Goal: Transaction & Acquisition: Purchase product/service

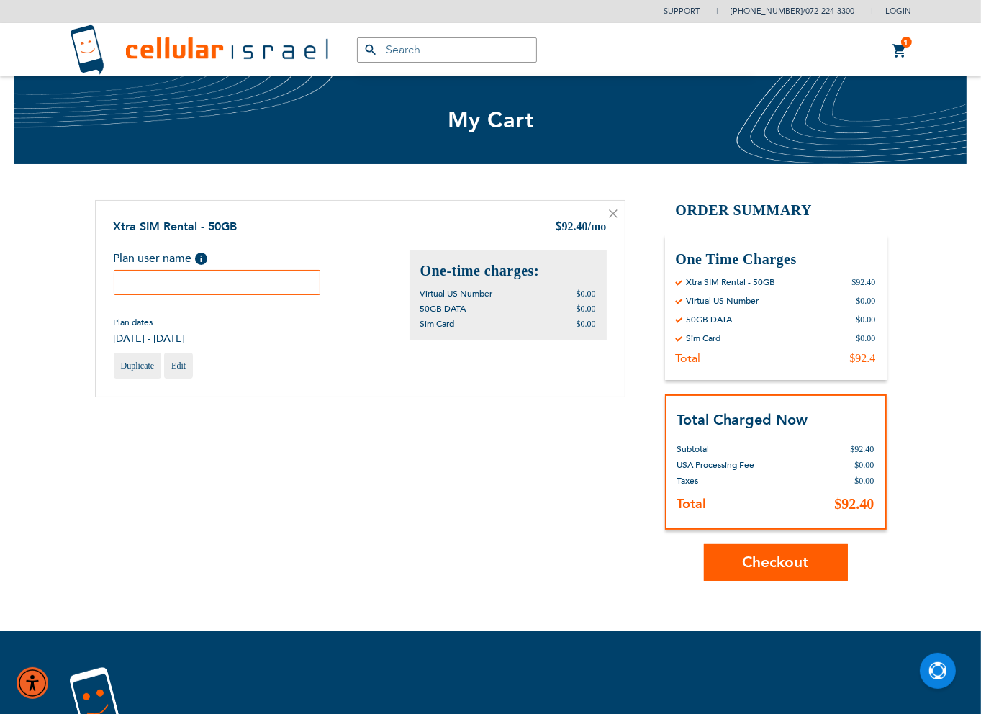
click at [237, 274] on input "text" at bounding box center [217, 282] width 207 height 25
type input "[PERSON_NAME]"
click at [766, 560] on span "Checkout" at bounding box center [776, 562] width 66 height 21
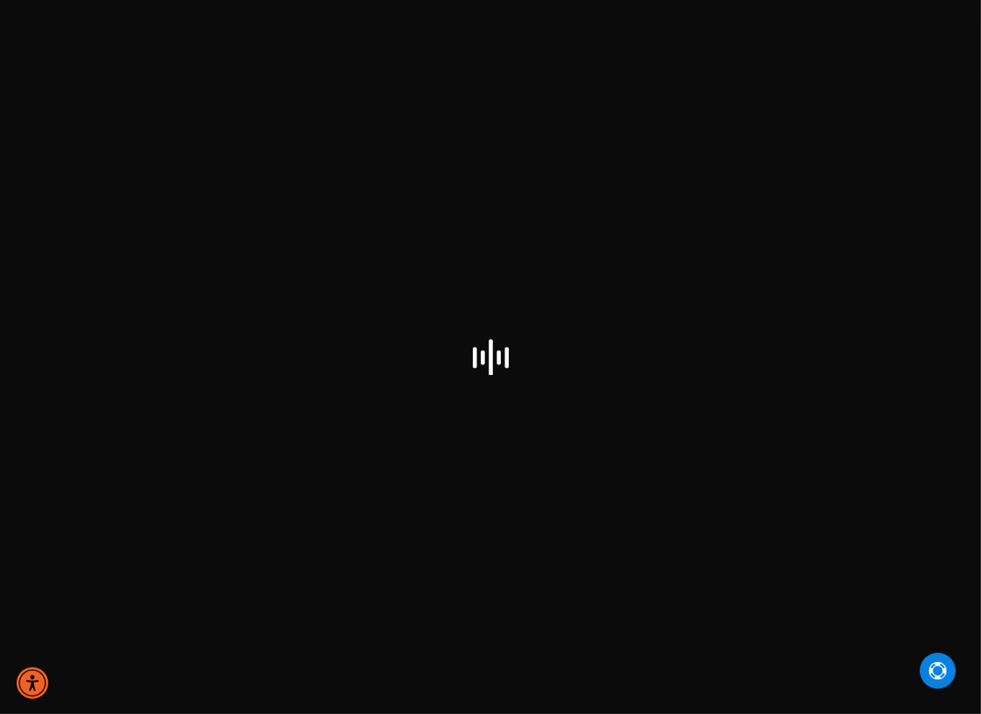
select select "US"
checkbox input "true"
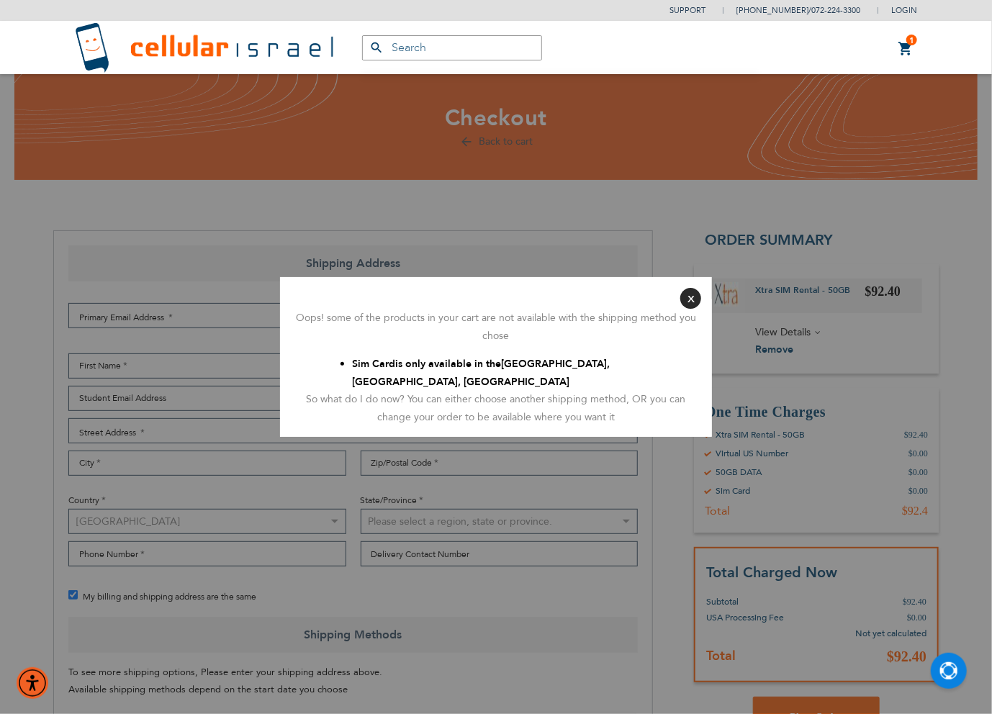
click at [693, 294] on button "Close" at bounding box center [690, 298] width 21 height 21
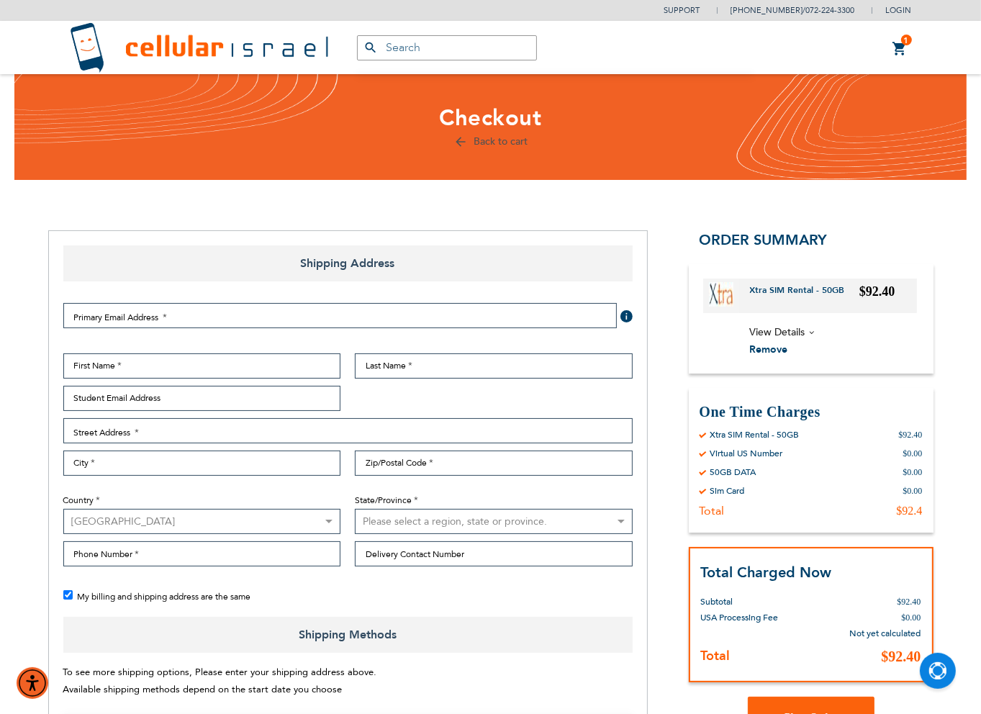
click at [484, 293] on div "Primary Email Address Tooltip We'll send your order confirmation here. Click He…" at bounding box center [348, 454] width 584 height 325
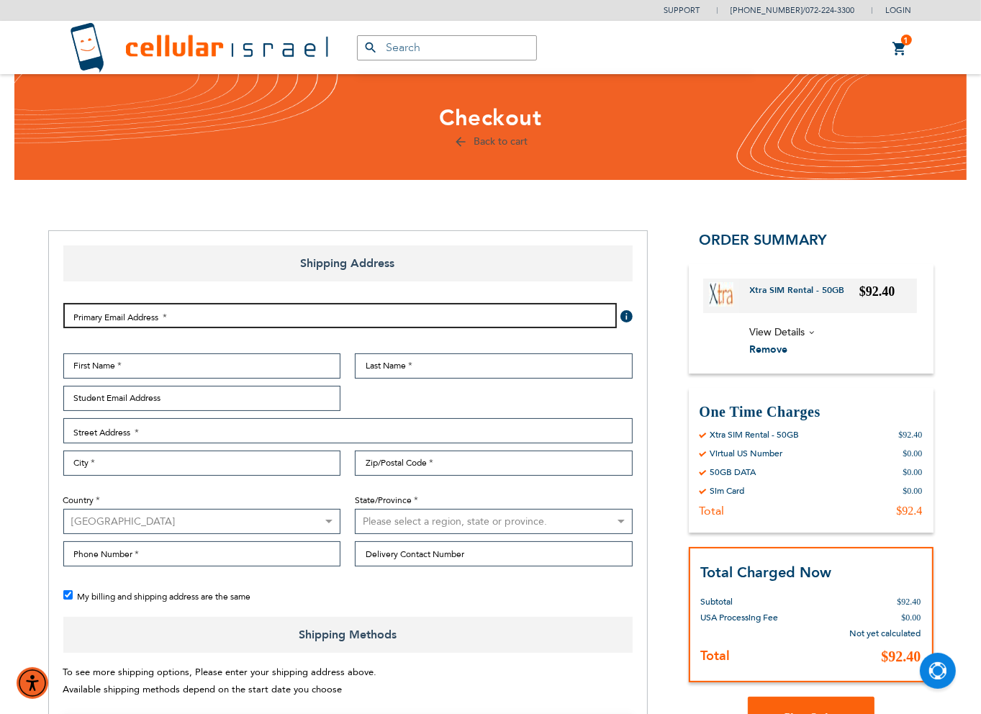
click at [458, 316] on input "Email Address" at bounding box center [340, 315] width 554 height 25
type input "[EMAIL_ADDRESS][DOMAIN_NAME]"
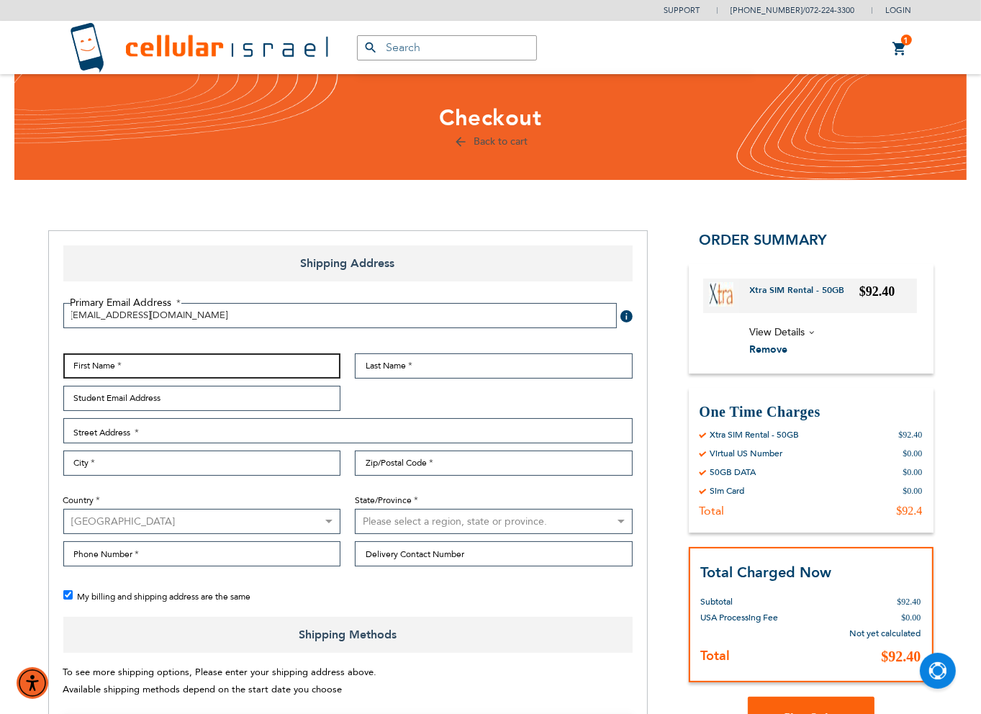
click at [202, 359] on input "First Name" at bounding box center [202, 365] width 278 height 25
type input "[PERSON_NAME]"
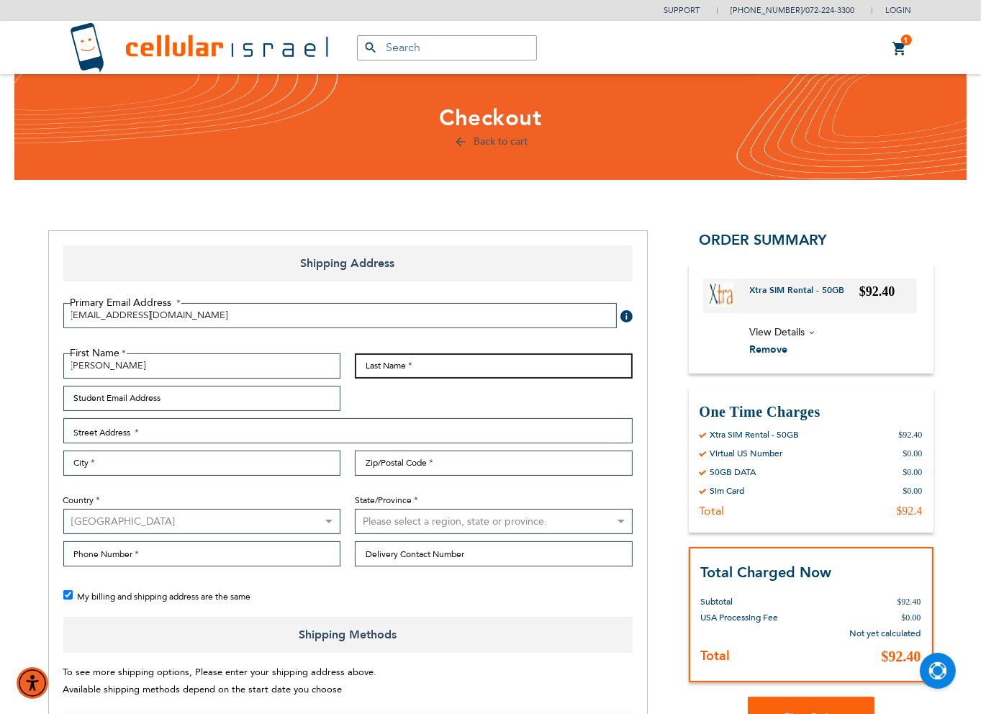
type input "[PERSON_NAME]"
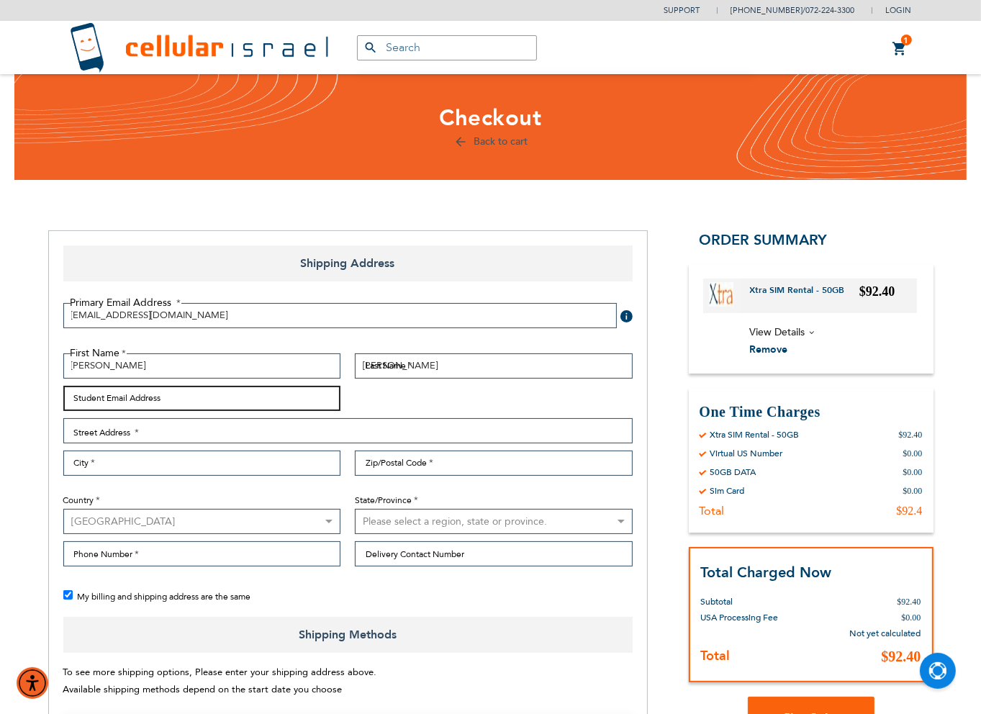
type input "[EMAIL_ADDRESS][DOMAIN_NAME]"
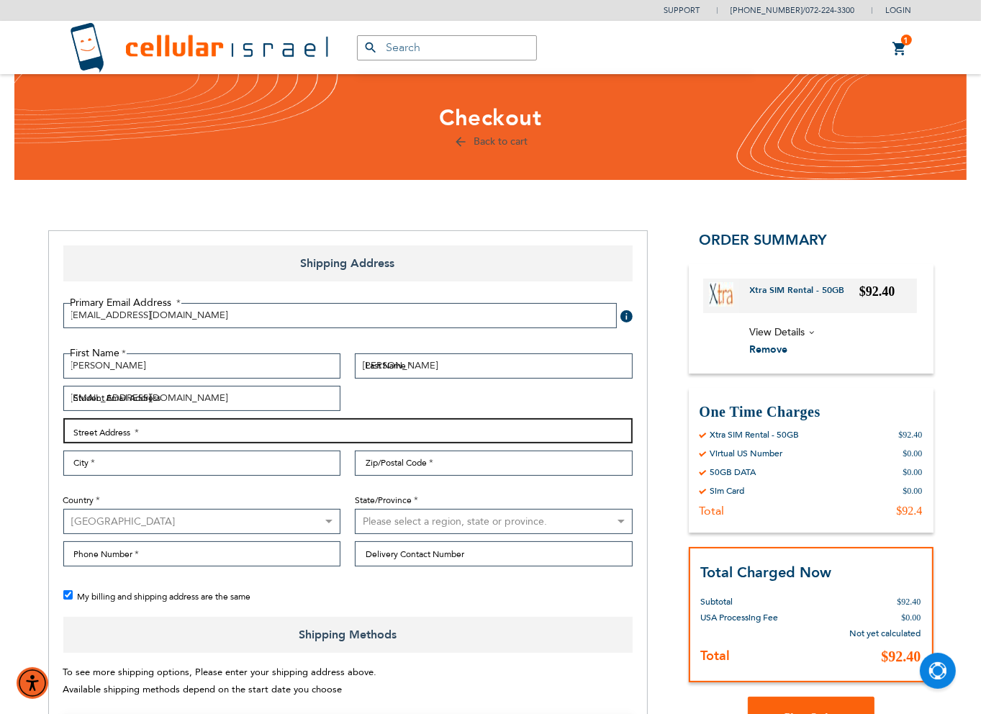
type input "[STREET_ADDRESS][PERSON_NAME]"
type input "Passaic"
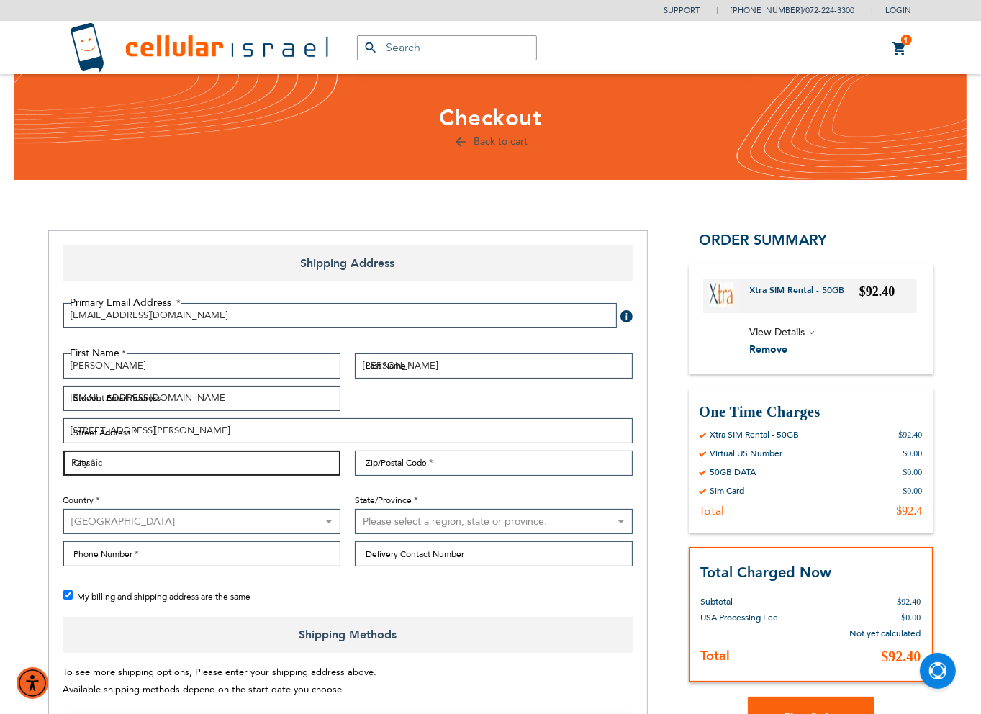
type input "07055"
select select "41"
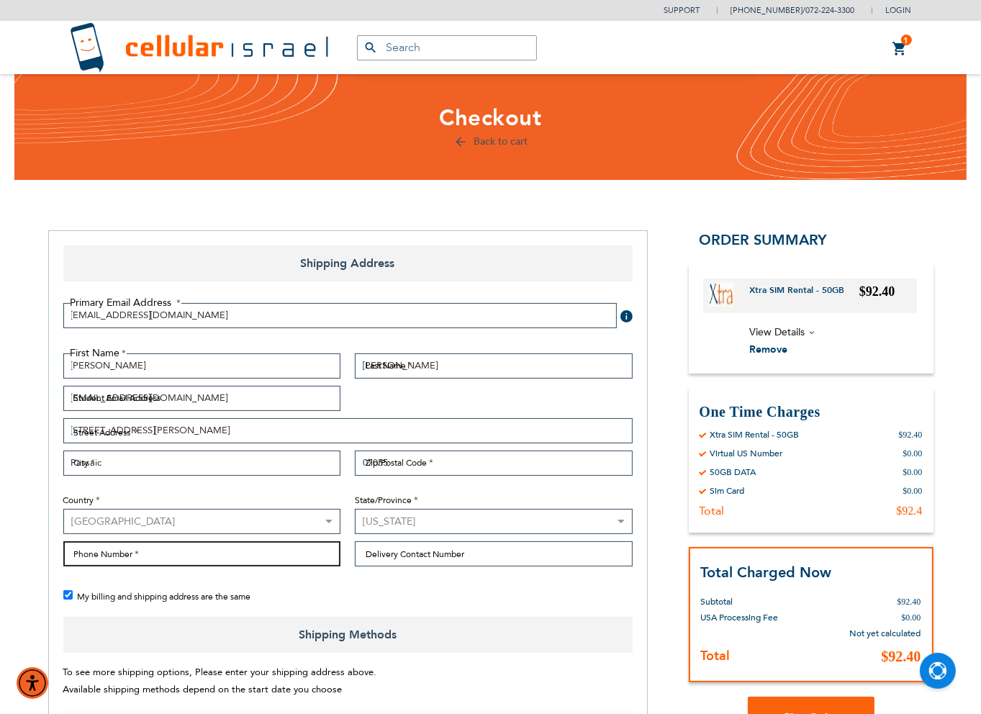
type input "2013066056"
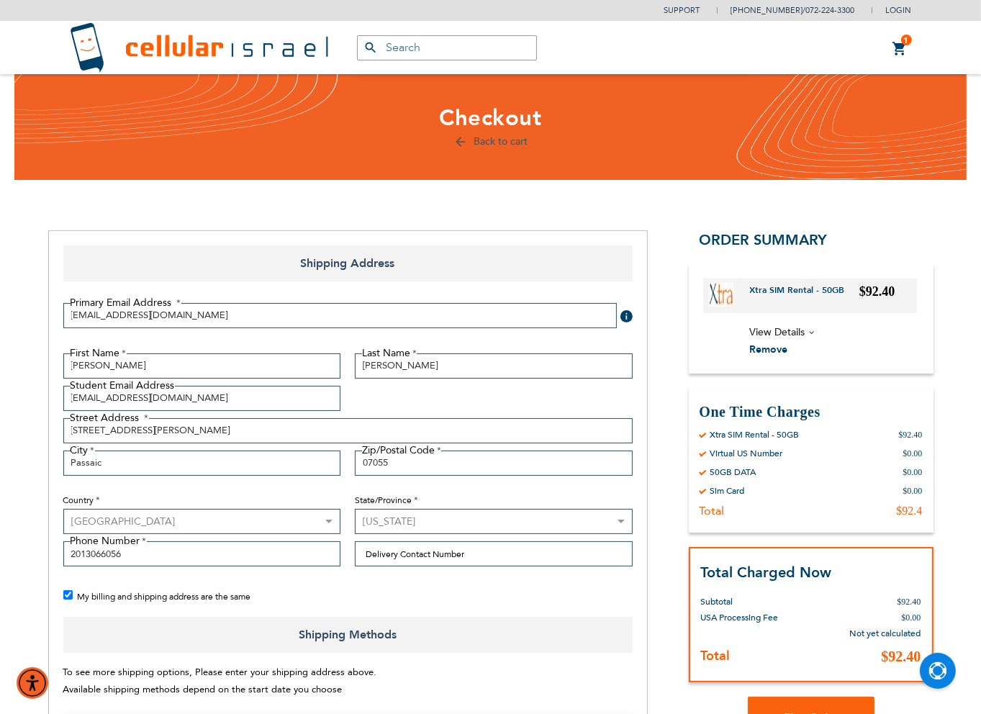
click at [423, 551] on input "Delivery Contact Number" at bounding box center [494, 553] width 278 height 25
type input "2013066056"
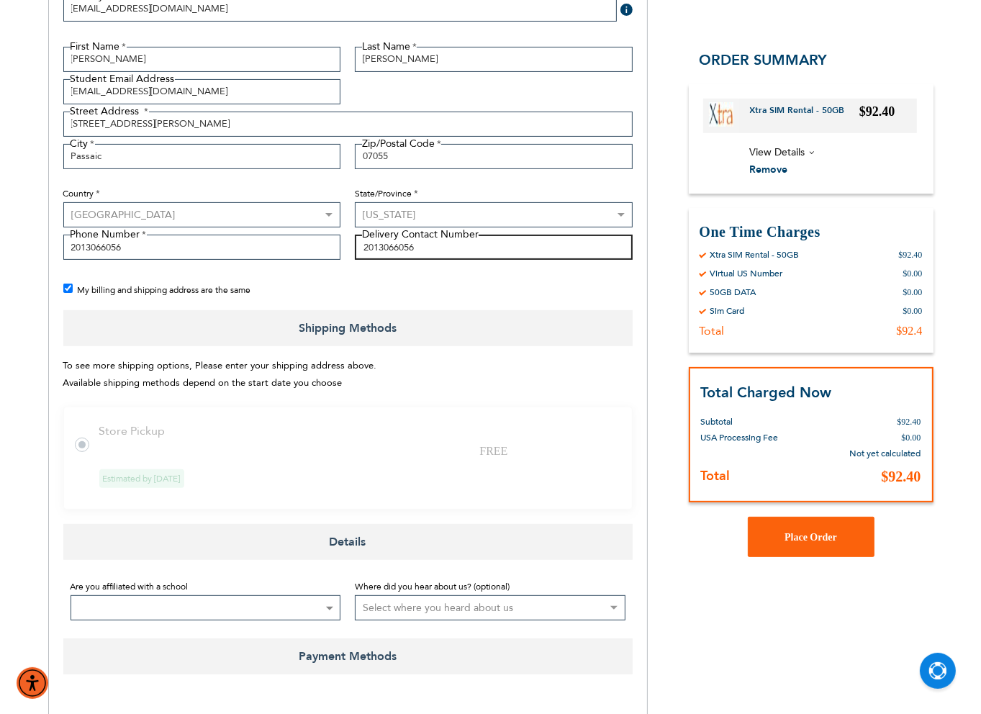
scroll to position [432, 0]
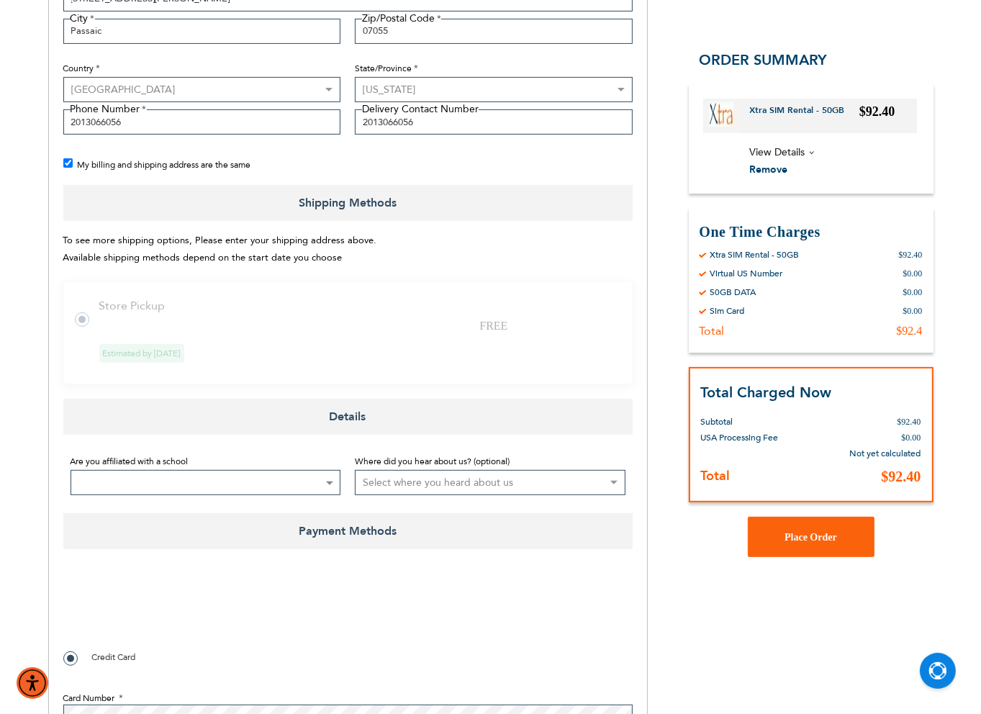
click at [330, 486] on span at bounding box center [329, 483] width 14 height 24
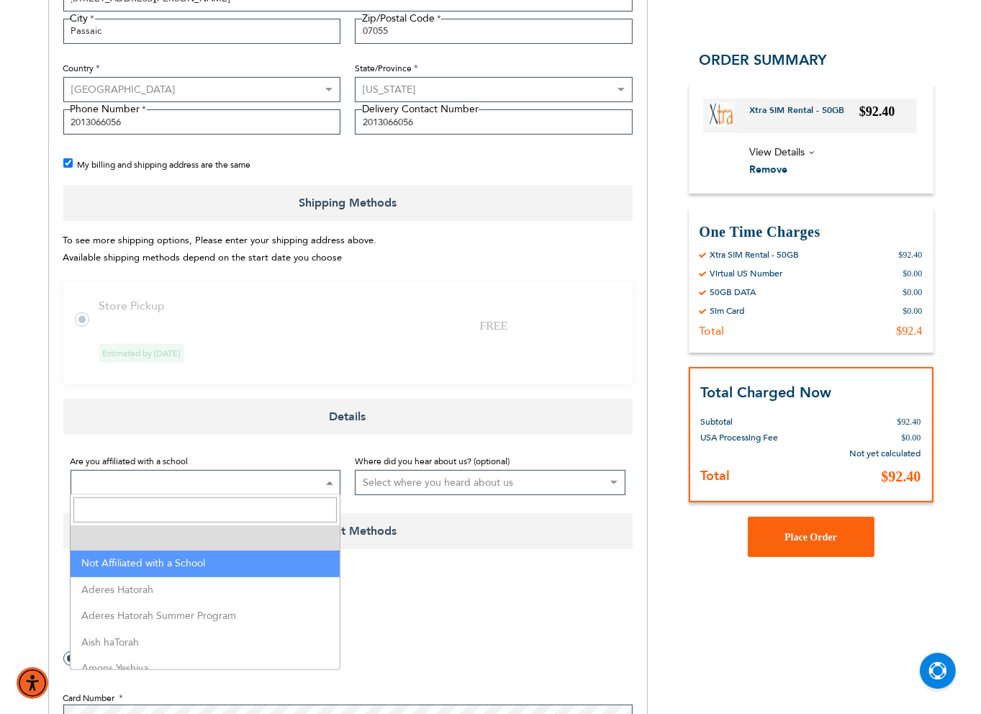
select select "199"
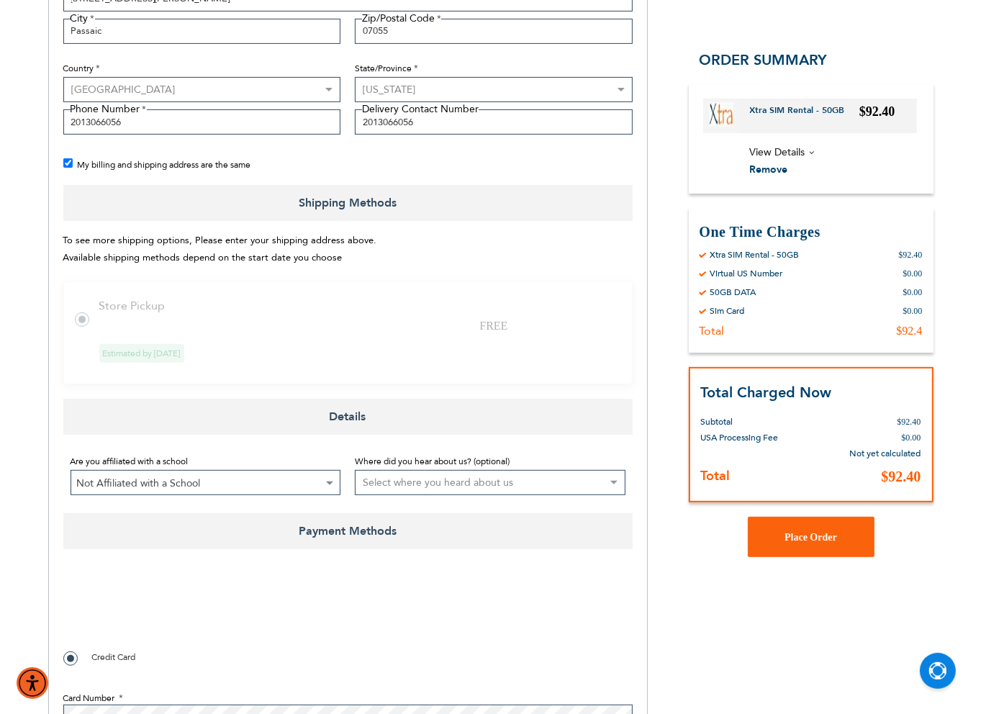
click at [469, 481] on select "Select where you heard about us Existing Customer Friend Other School/Group BP …" at bounding box center [490, 482] width 271 height 25
select select "2"
click at [355, 470] on select "Select where you heard about us Existing Customer Friend Other School/Group BP …" at bounding box center [490, 482] width 271 height 25
checkbox input "true"
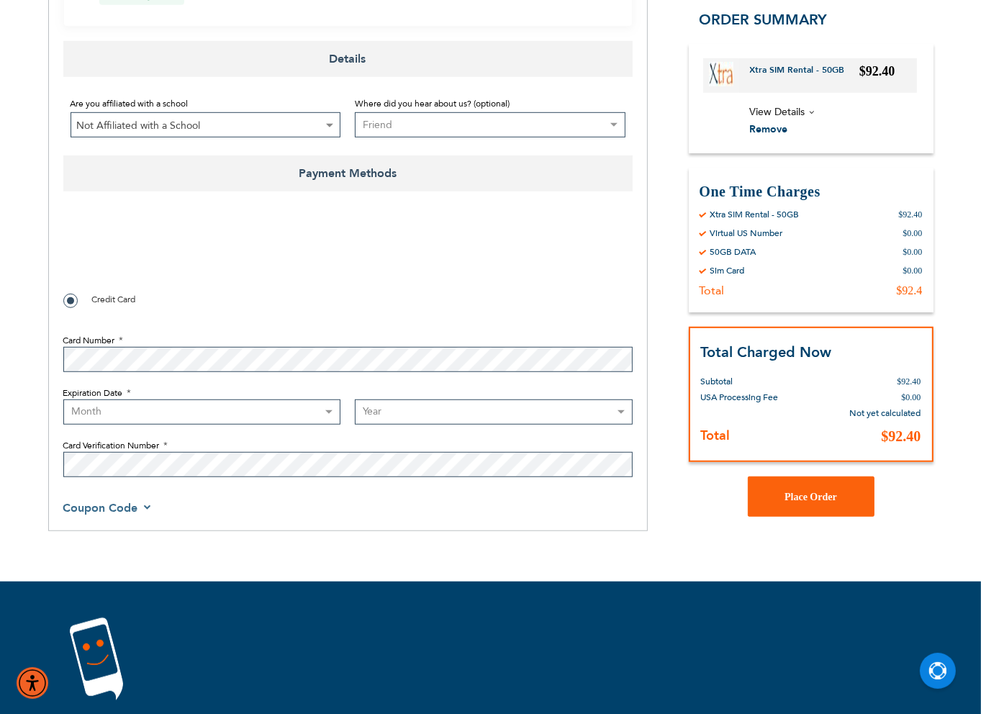
scroll to position [864, 0]
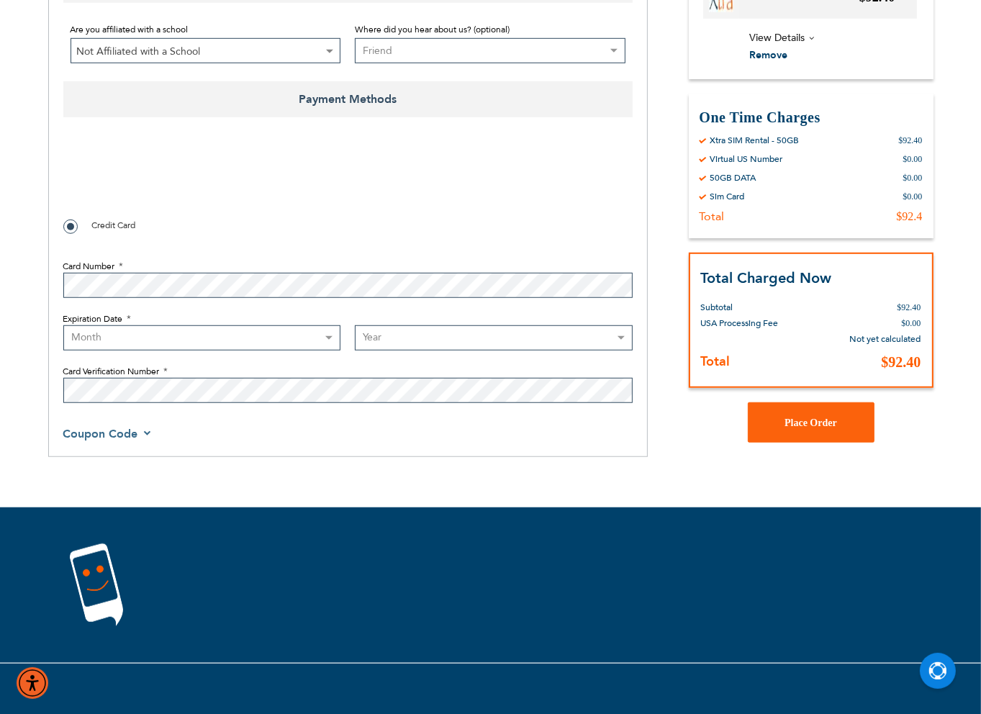
click at [172, 271] on label "Card Number" at bounding box center [347, 266] width 569 height 13
select select "12"
select select "2029"
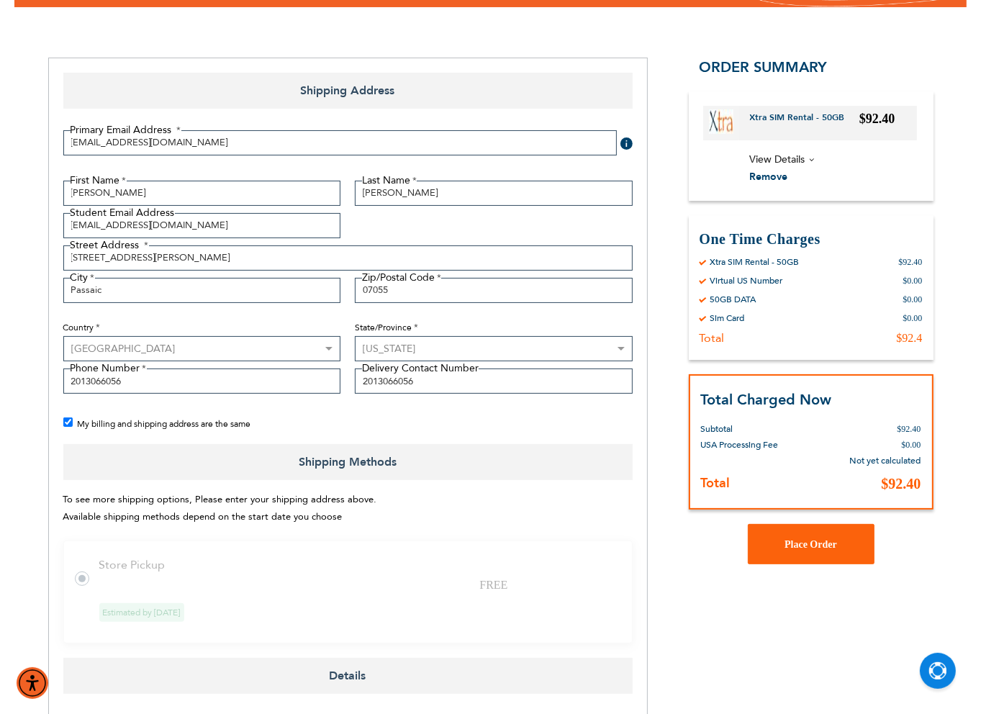
scroll to position [144, 0]
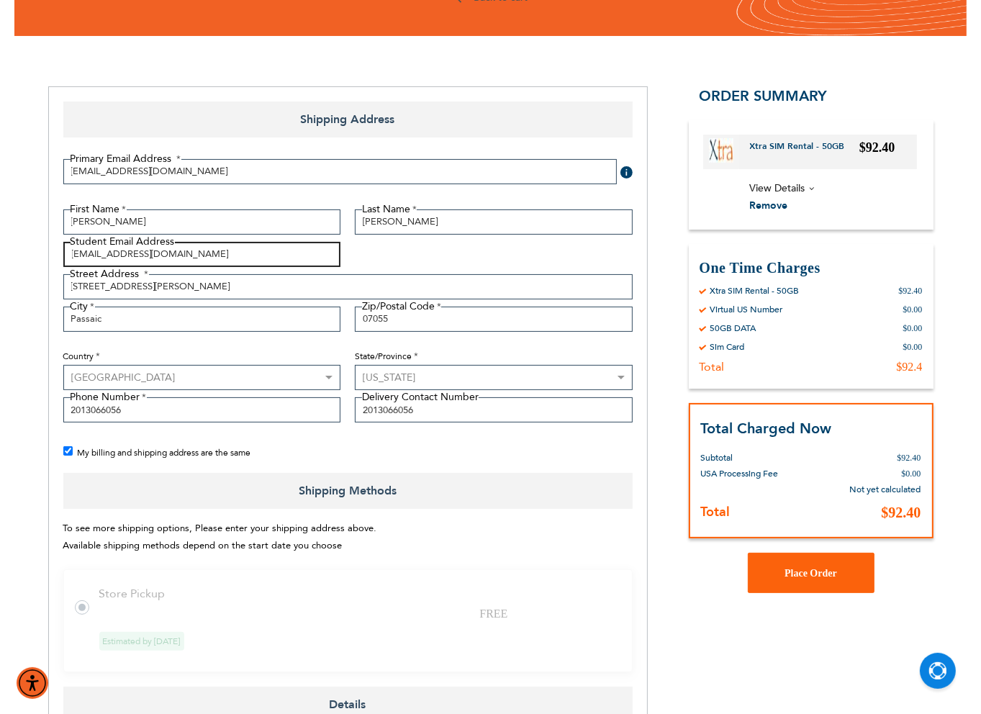
click at [79, 246] on input "[EMAIL_ADDRESS][DOMAIN_NAME]" at bounding box center [202, 254] width 278 height 25
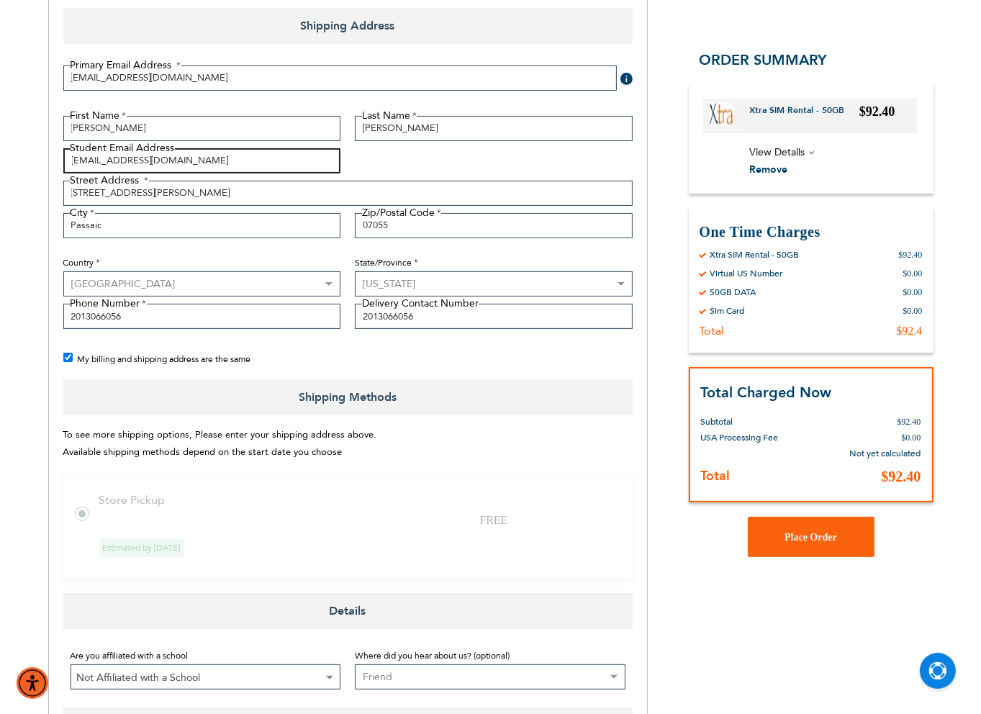
scroll to position [216, 0]
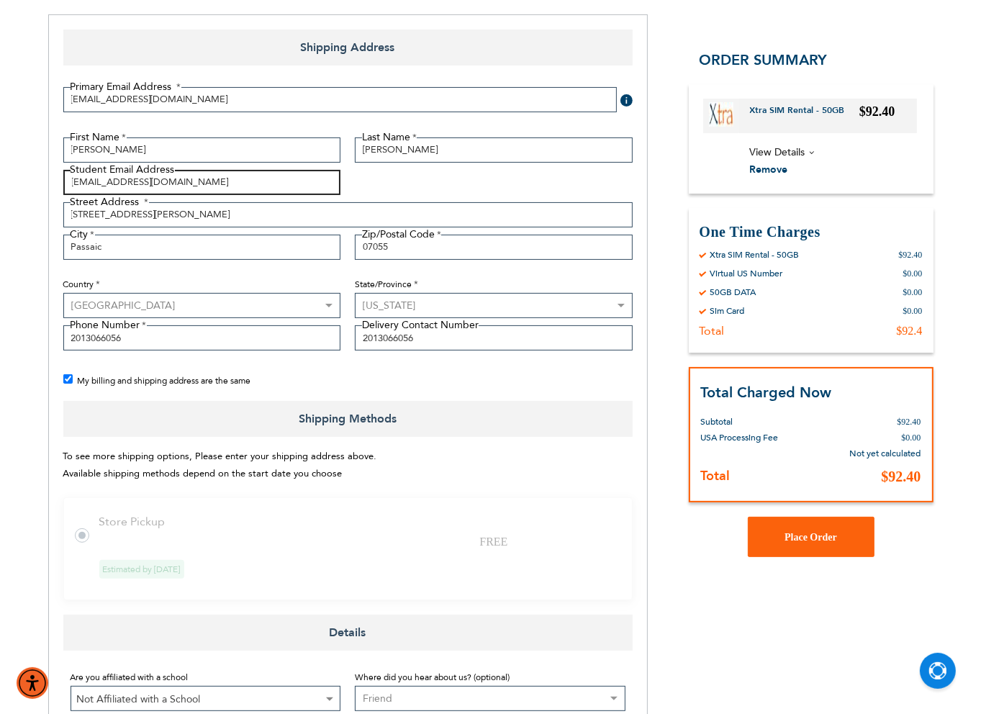
type input "[EMAIL_ADDRESS][DOMAIN_NAME]"
click at [625, 99] on span at bounding box center [626, 100] width 12 height 12
click at [202, 179] on input "[EMAIL_ADDRESS][DOMAIN_NAME]" at bounding box center [202, 182] width 278 height 25
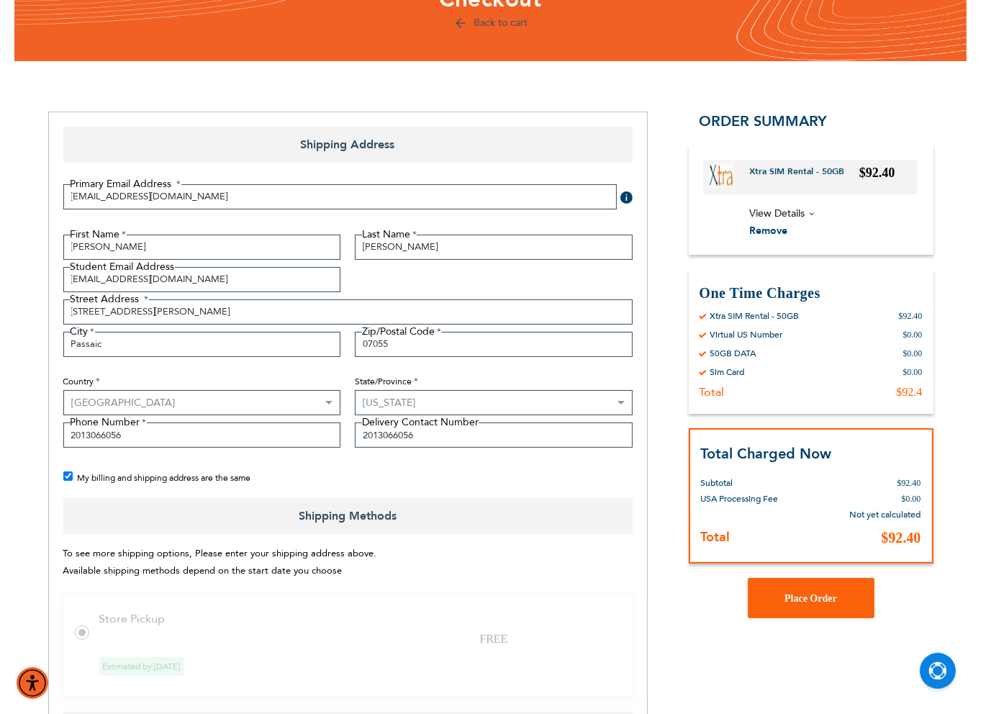
scroll to position [113, 0]
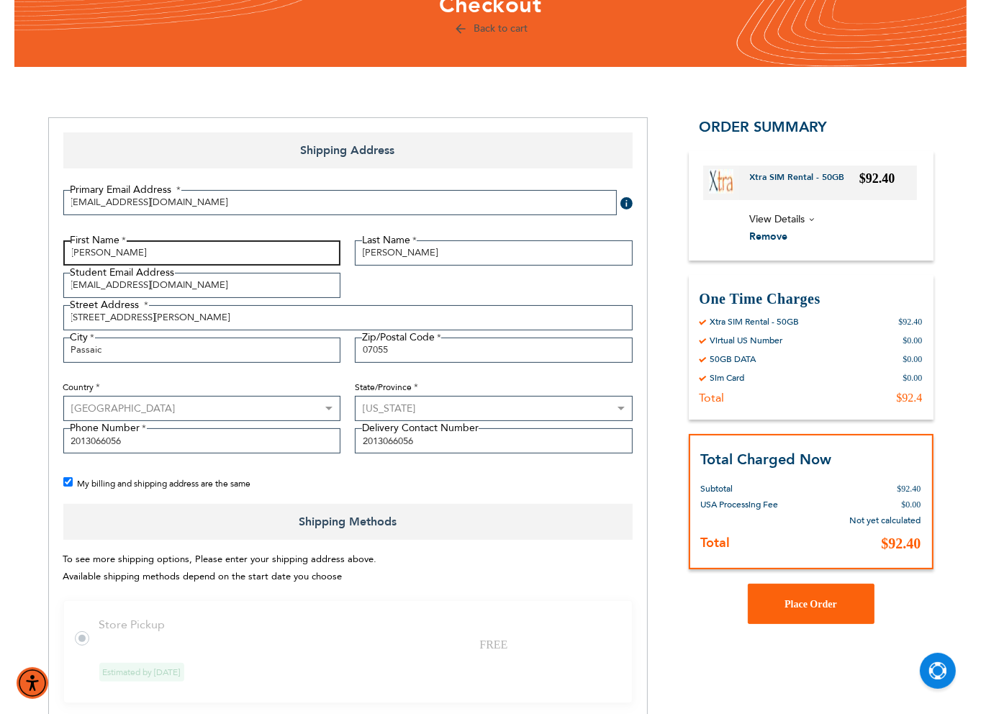
click at [202, 253] on input "[PERSON_NAME]" at bounding box center [202, 252] width 278 height 25
click at [217, 227] on fieldset "Primary Email Address Tooltip We'll send your order confirmation here. [EMAIL_A…" at bounding box center [348, 215] width 584 height 50
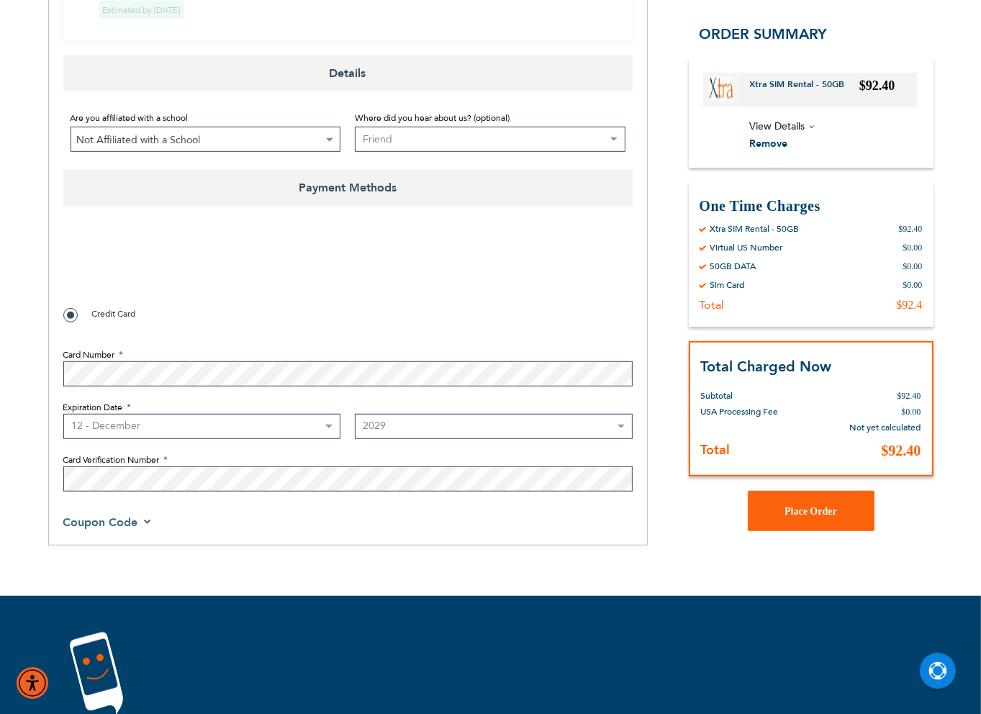
scroll to position [833, 0]
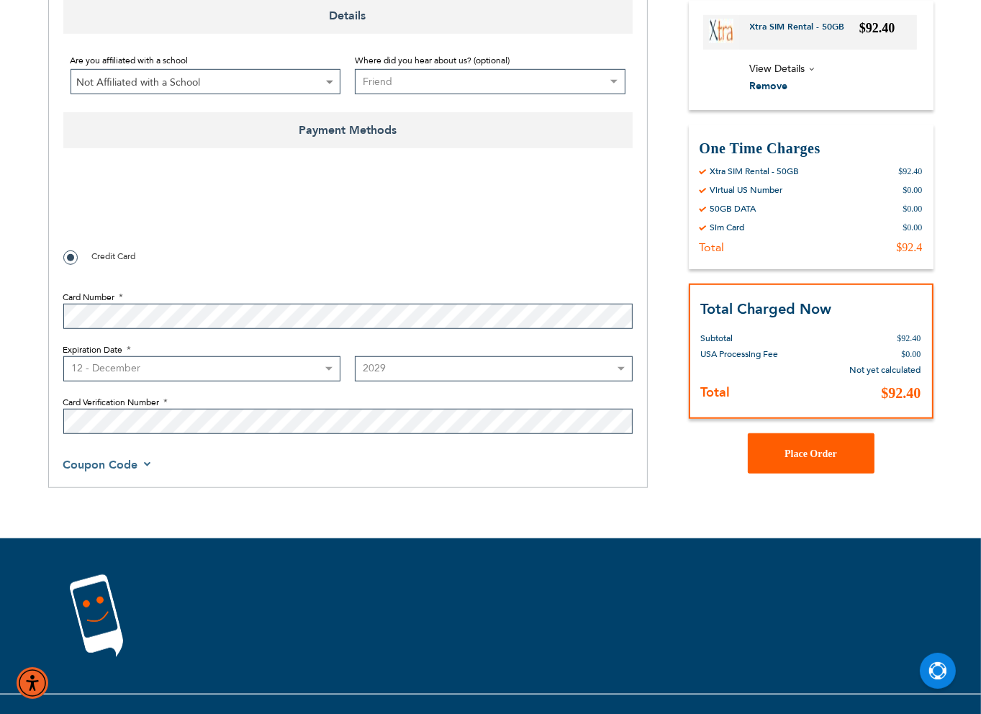
click at [798, 456] on span "Place Order" at bounding box center [811, 453] width 53 height 11
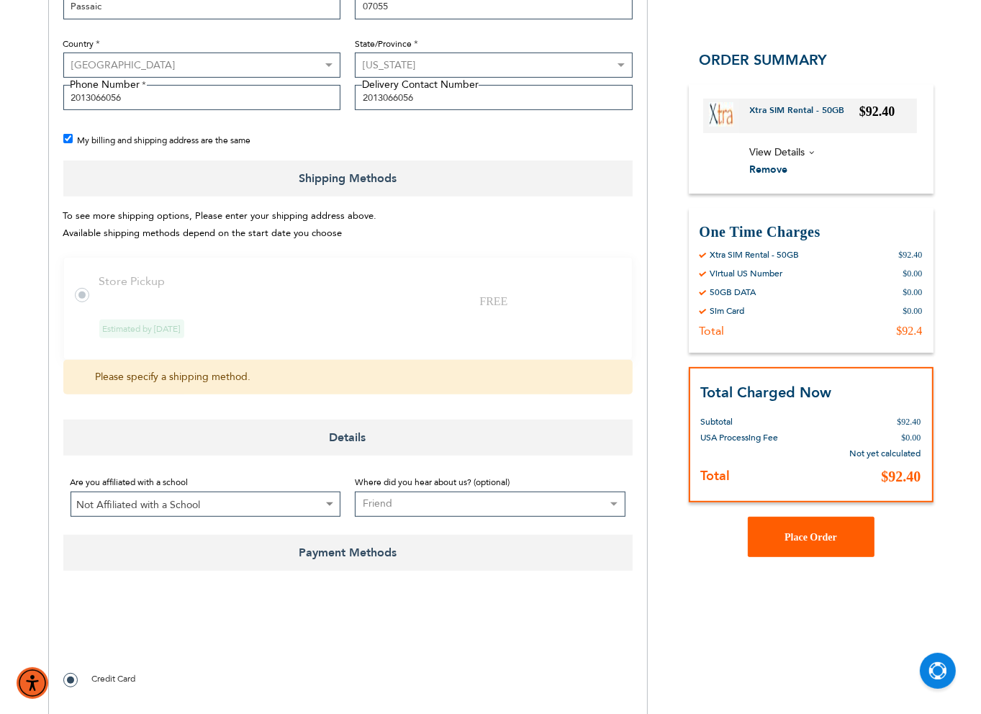
scroll to position [447, 0]
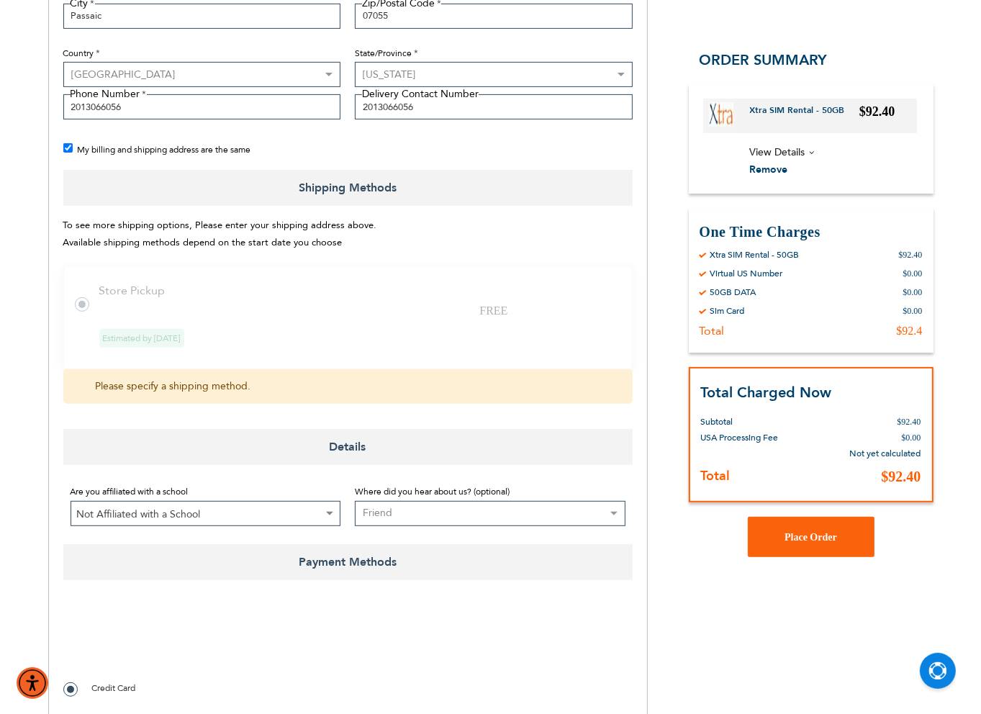
click at [283, 371] on span "Please specify a shipping method." at bounding box center [347, 386] width 569 height 35
click at [132, 295] on td "Store Pickup" at bounding box center [356, 290] width 515 height 13
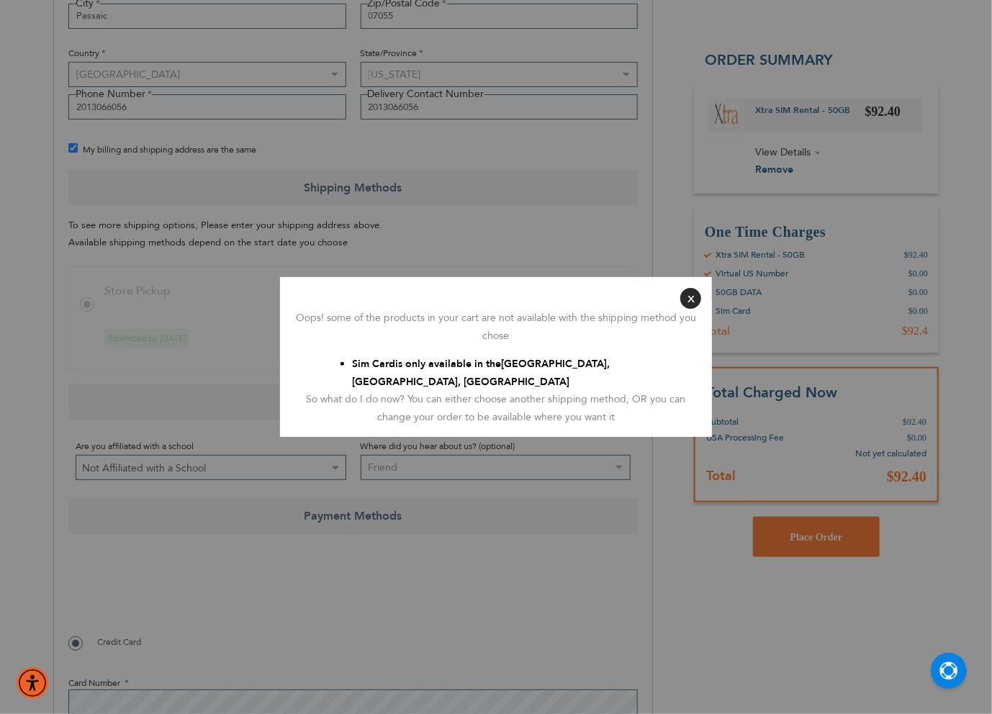
click at [691, 298] on button "Close" at bounding box center [690, 298] width 21 height 21
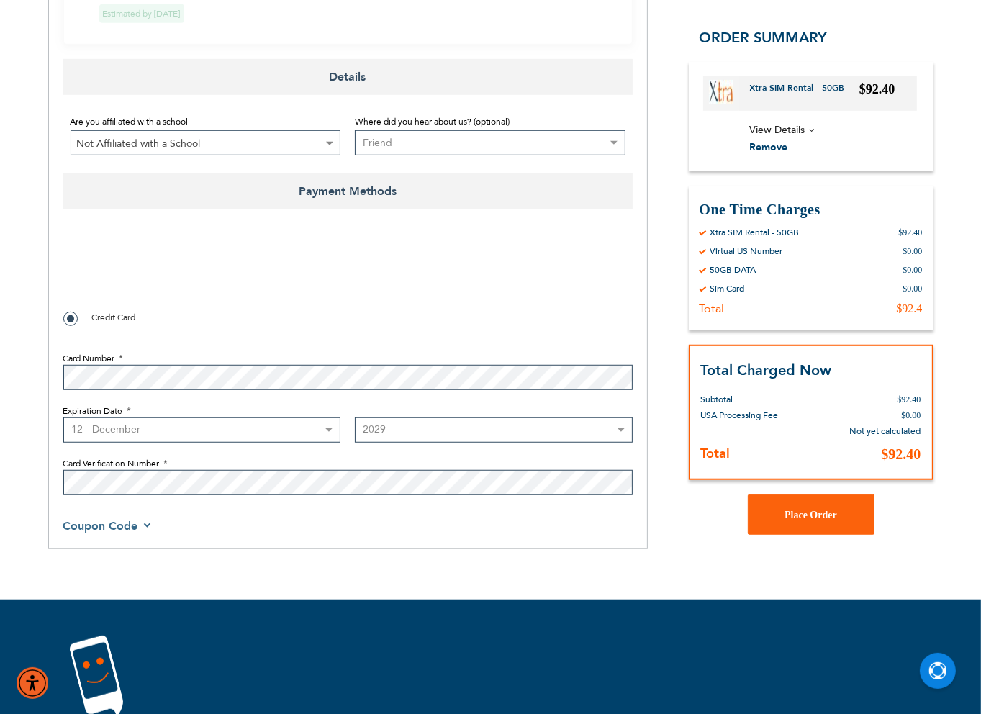
scroll to position [807, 0]
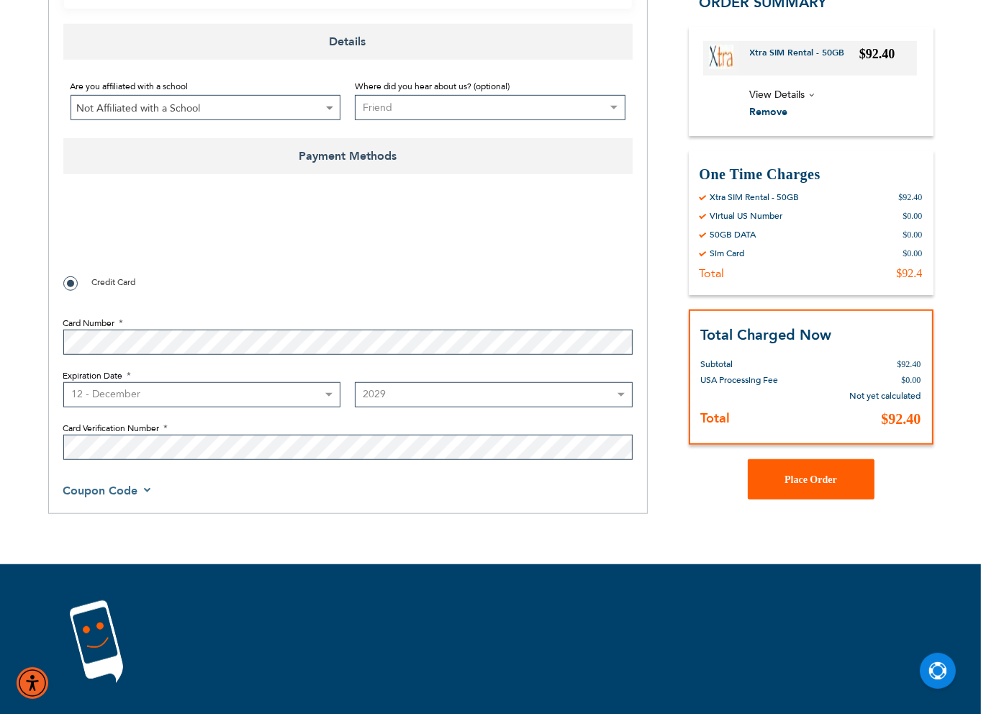
click at [819, 469] on button "Place Order" at bounding box center [811, 479] width 127 height 40
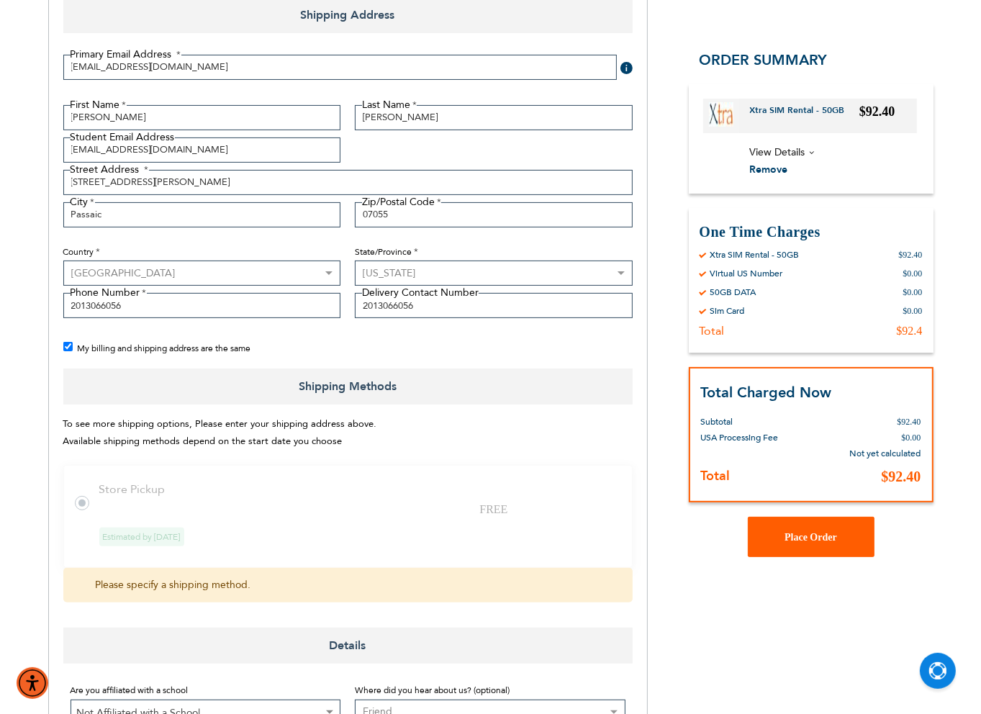
scroll to position [159, 0]
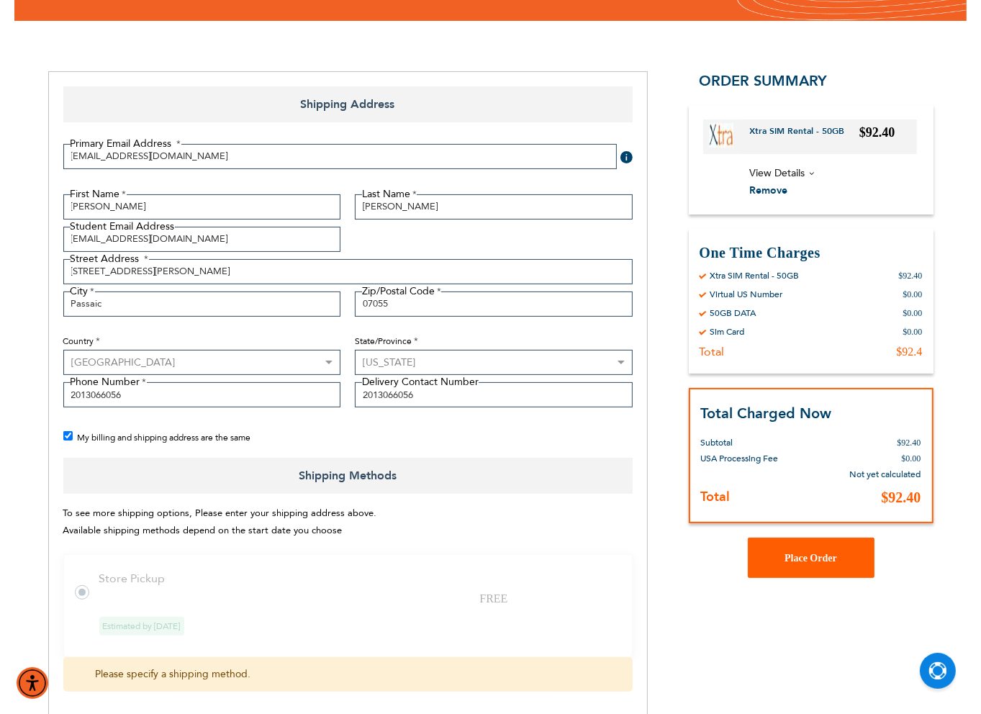
checkbox input "false"
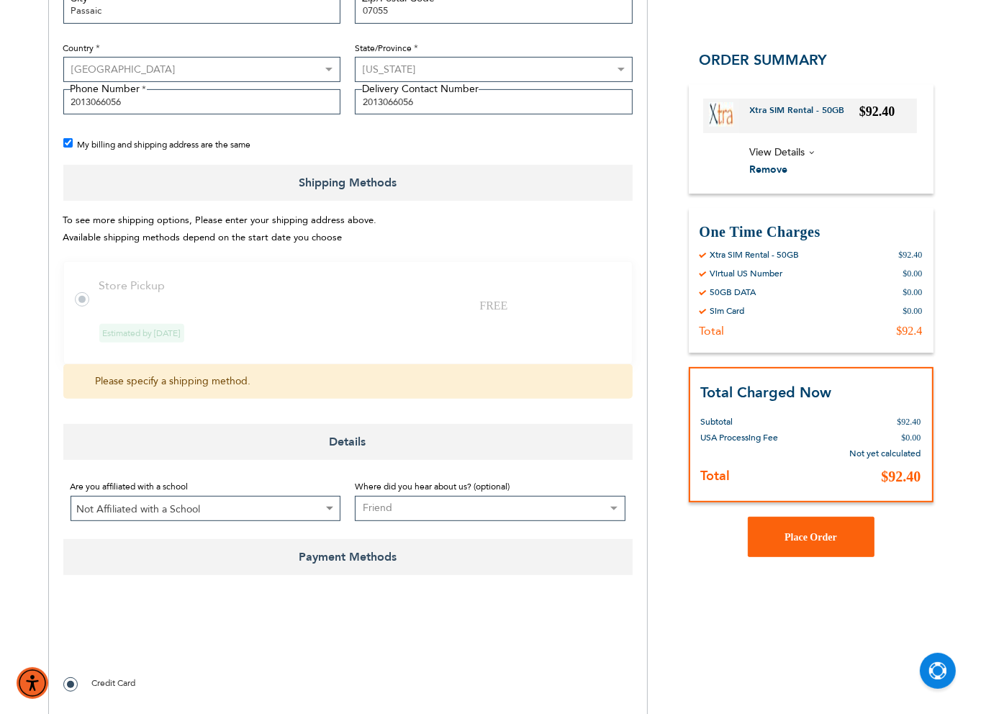
scroll to position [432, 0]
